Goal: Communication & Community: Answer question/provide support

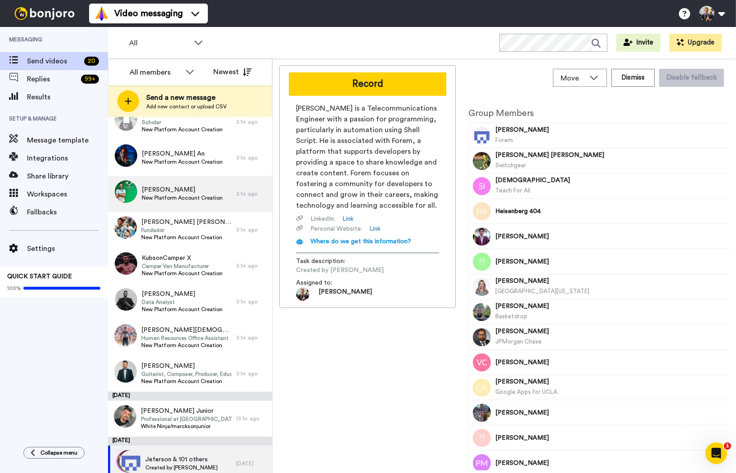
scroll to position [426, 0]
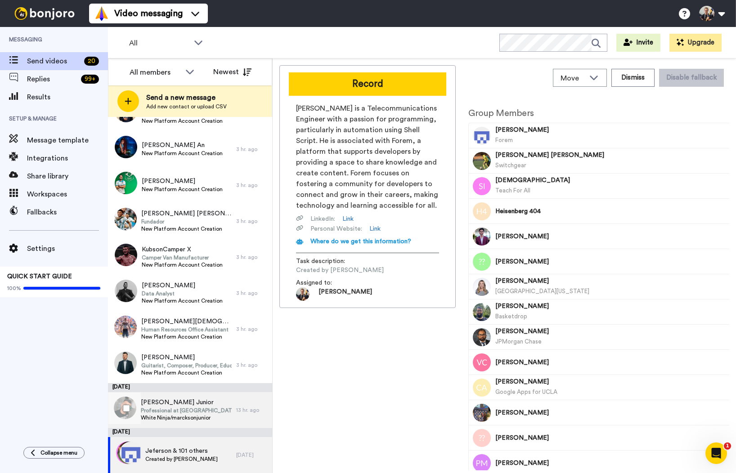
click at [212, 405] on span "Marckson Negreiros Junior" at bounding box center [186, 402] width 91 height 9
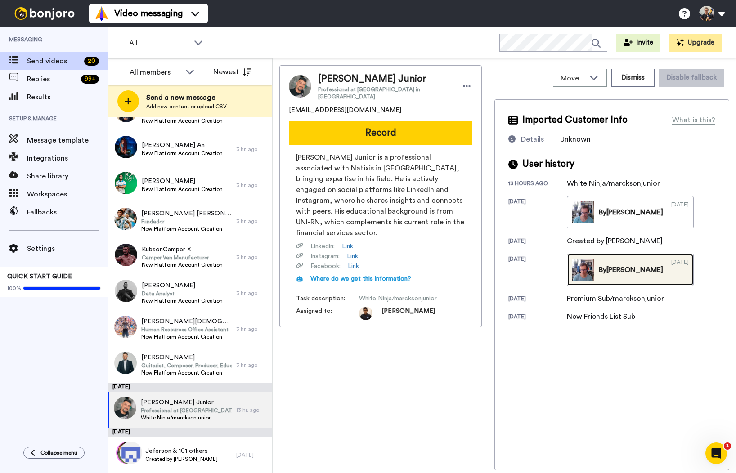
click at [620, 261] on link "By Bob 08/01/2025" at bounding box center [630, 270] width 127 height 32
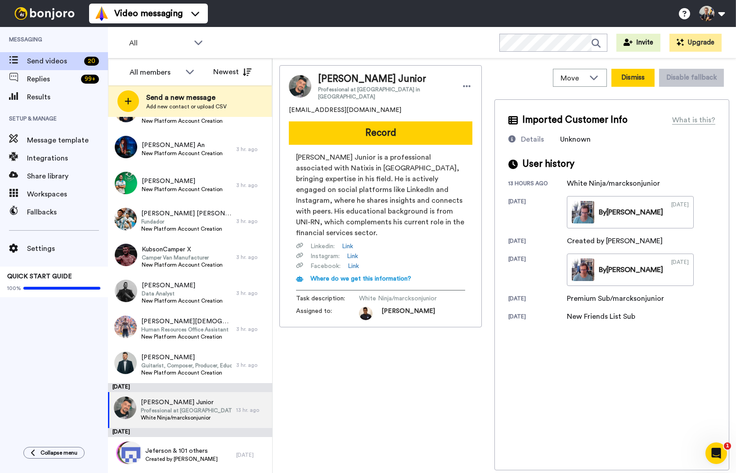
click at [638, 77] on button "Dismiss" at bounding box center [632, 78] width 43 height 18
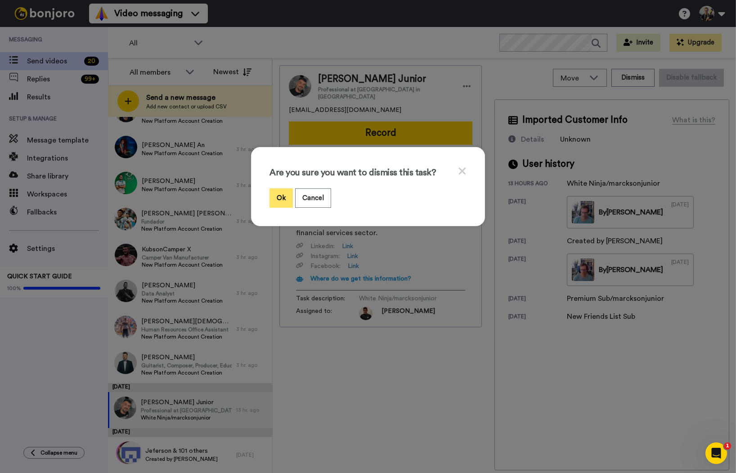
click at [278, 201] on button "Ok" at bounding box center [280, 197] width 23 height 19
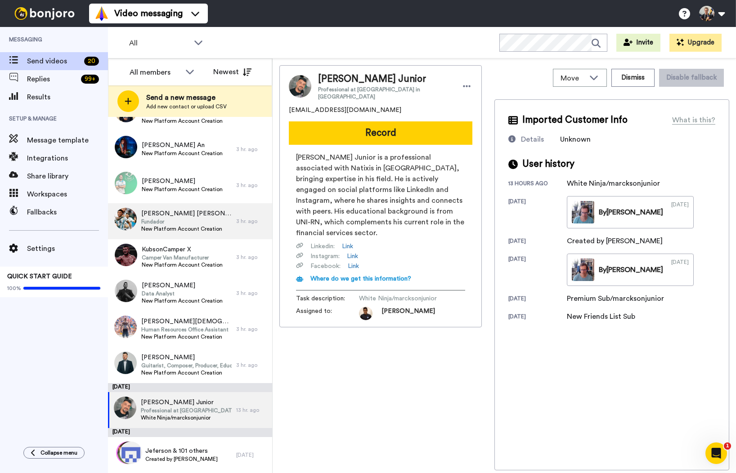
scroll to position [381, 0]
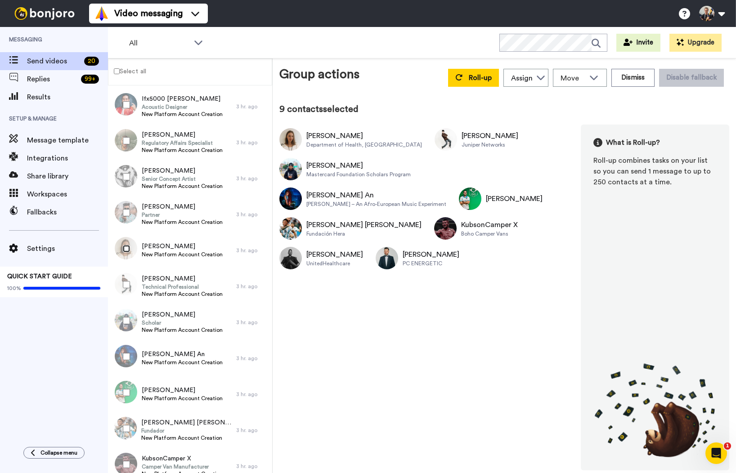
scroll to position [178, 0]
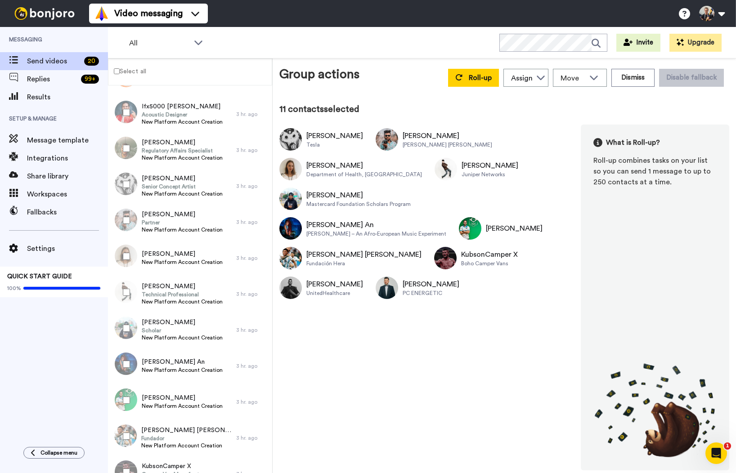
click at [126, 144] on div at bounding box center [124, 148] width 32 height 31
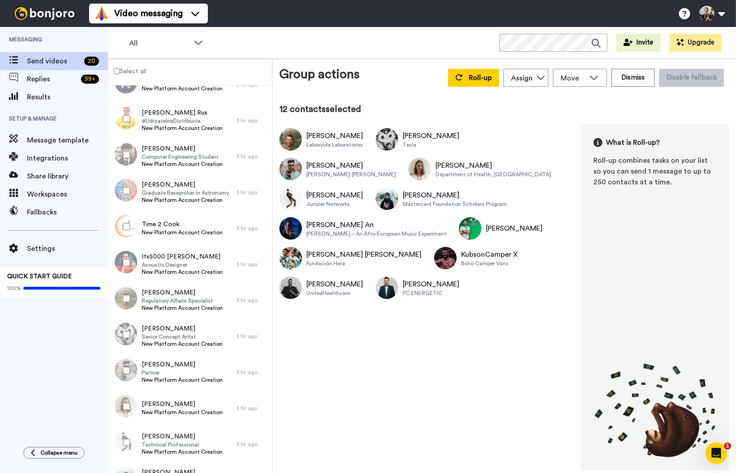
scroll to position [22, 0]
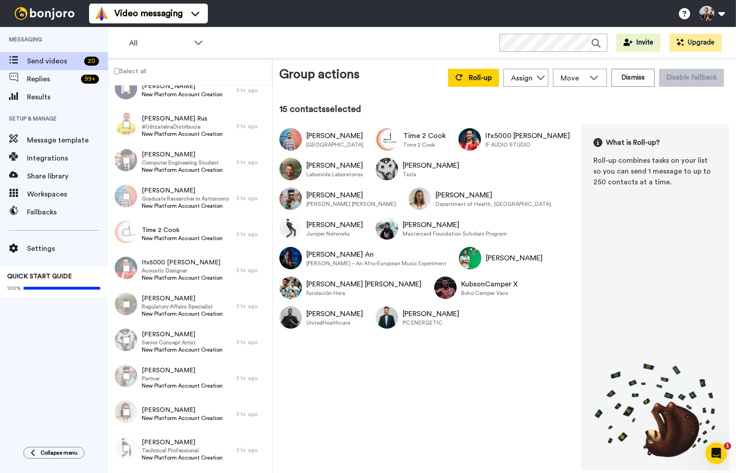
click at [122, 158] on div at bounding box center [124, 160] width 32 height 31
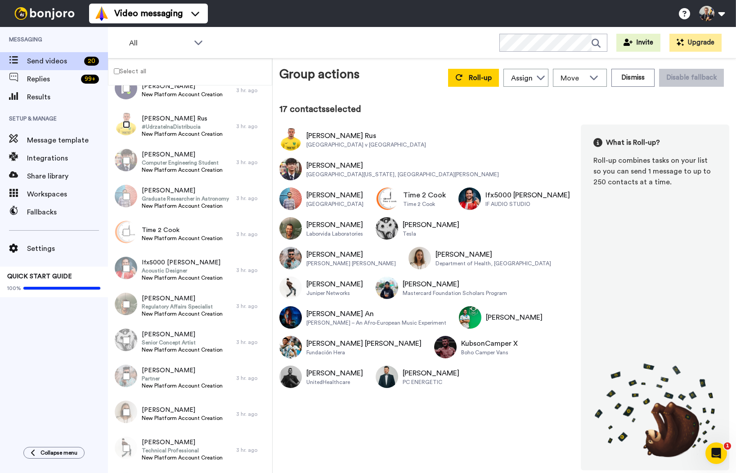
scroll to position [0, 0]
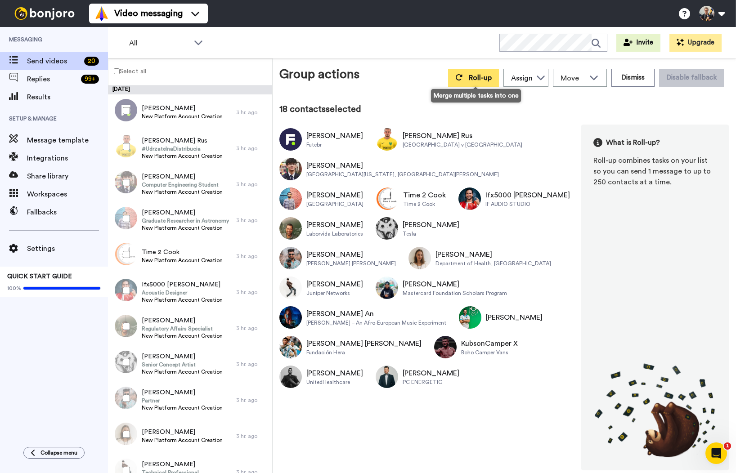
click at [466, 79] on button "Roll-up" at bounding box center [473, 78] width 51 height 18
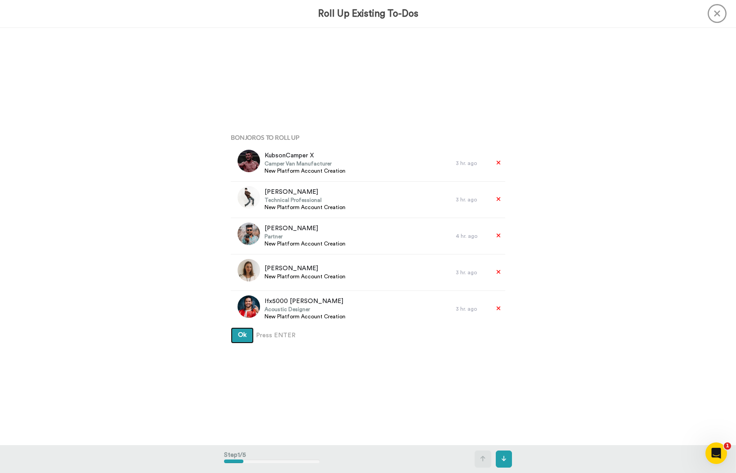
click at [238, 338] on span "Ok" at bounding box center [242, 335] width 9 height 6
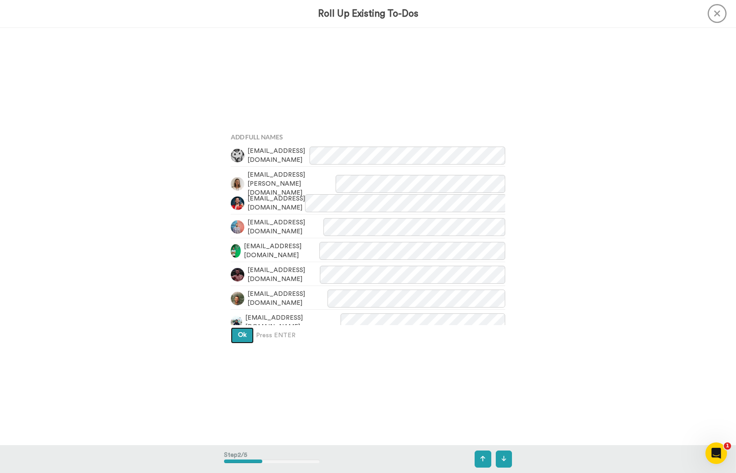
click at [238, 340] on button "Ok" at bounding box center [242, 335] width 23 height 16
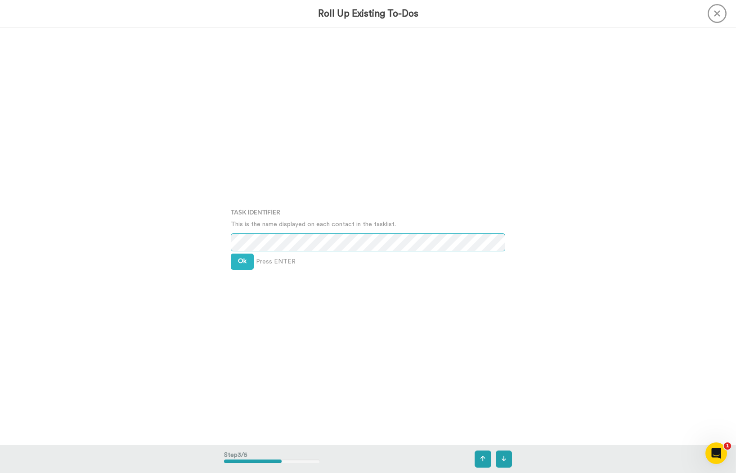
scroll to position [835, 0]
click at [241, 263] on span "Ok" at bounding box center [242, 261] width 9 height 6
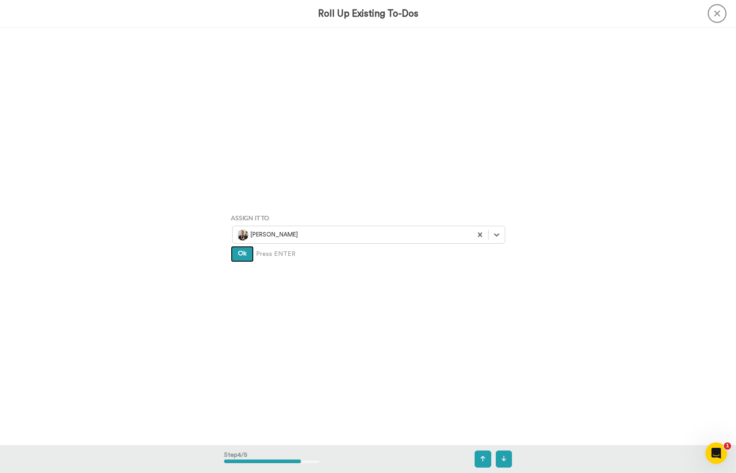
click at [236, 255] on button "Ok" at bounding box center [242, 254] width 23 height 16
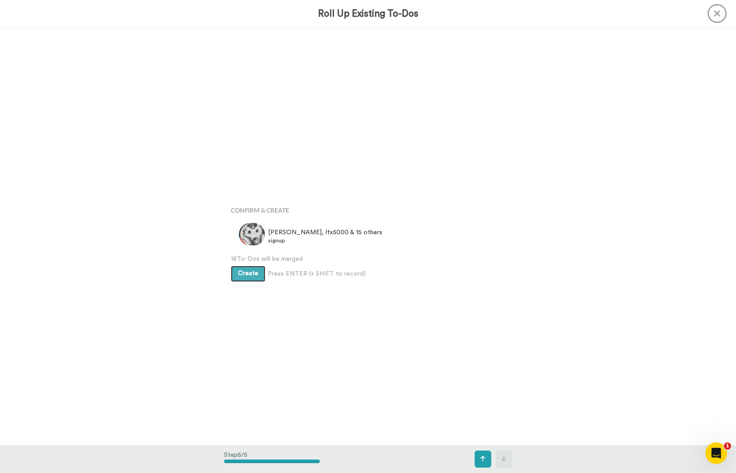
scroll to position [1670, 0]
click at [247, 268] on span "Create" at bounding box center [248, 268] width 20 height 6
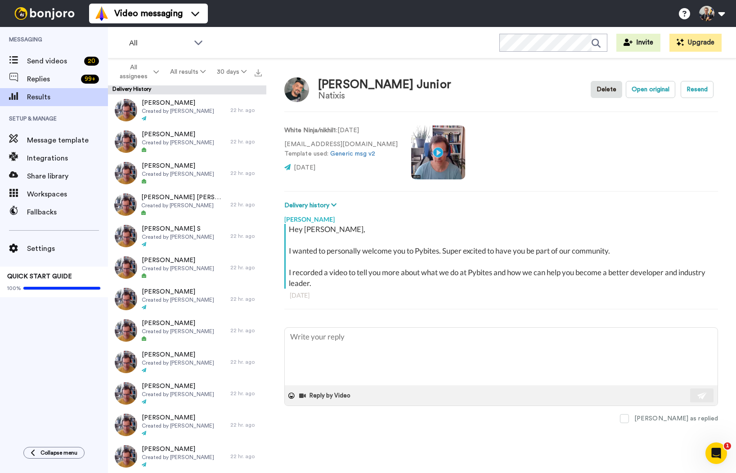
click at [343, 83] on div "Marckson Negreiros Junior" at bounding box center [384, 84] width 133 height 13
copy div "Marckson"
type textarea "x"
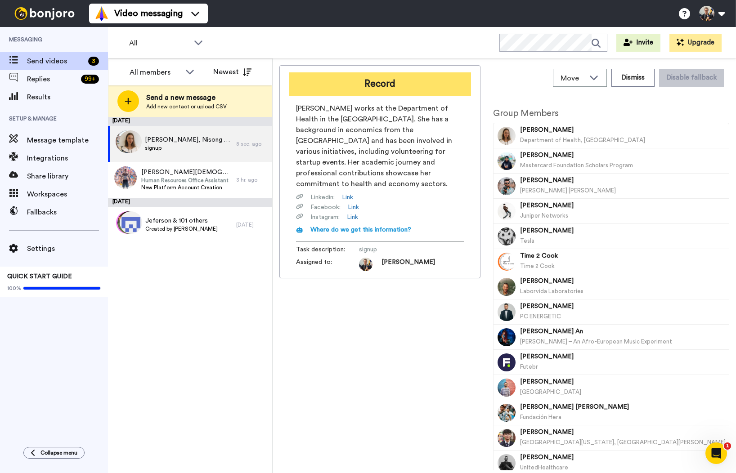
click at [405, 83] on button "Record" at bounding box center [380, 83] width 182 height 23
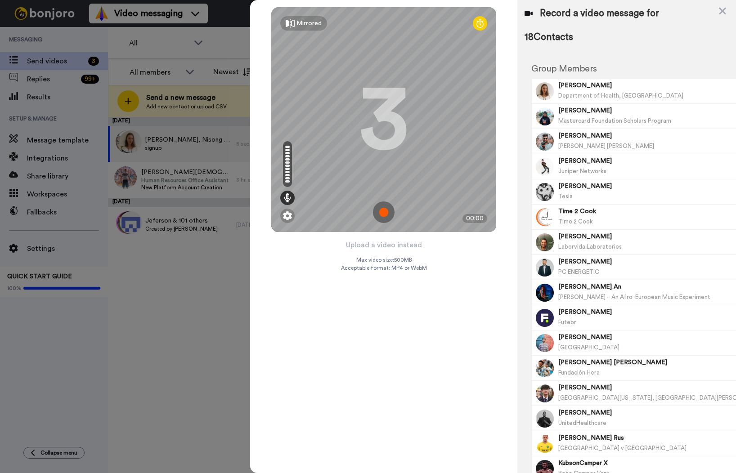
click at [385, 213] on img at bounding box center [384, 213] width 22 height 22
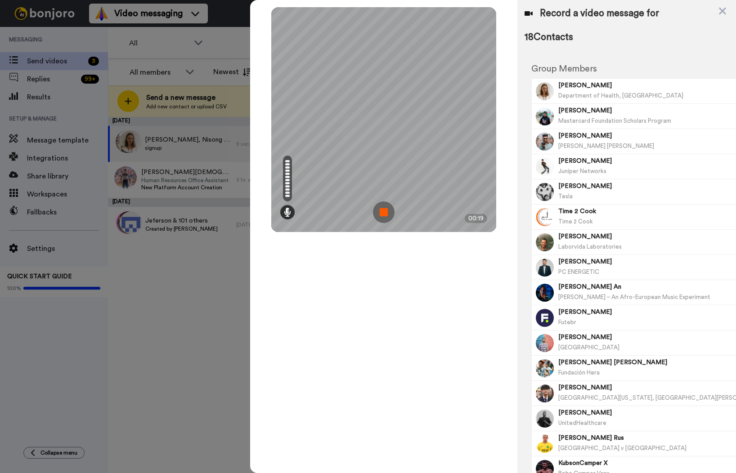
click at [383, 213] on img at bounding box center [384, 213] width 22 height 22
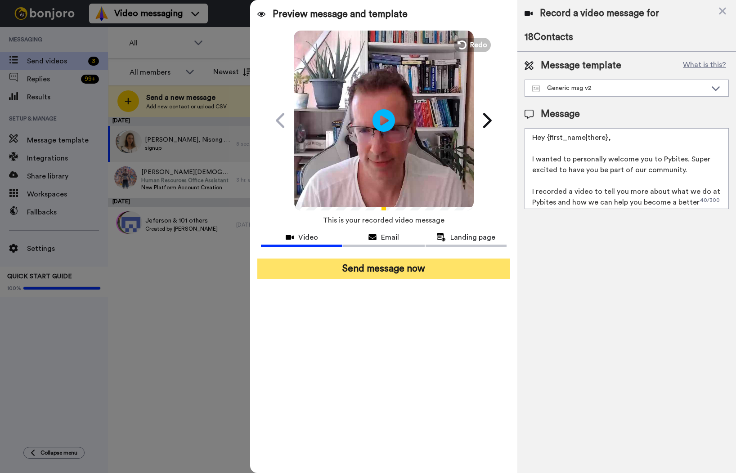
click at [427, 265] on button "Send message now" at bounding box center [383, 269] width 253 height 21
